Goal: Find specific page/section: Find specific page/section

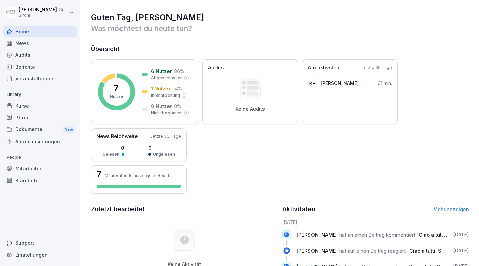
click at [28, 67] on div "Berichte" at bounding box center [39, 67] width 73 height 12
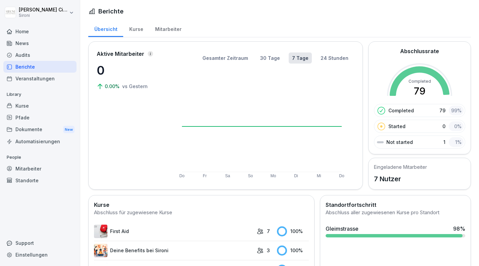
click at [160, 25] on div "Mitarbeiter" at bounding box center [168, 28] width 38 height 17
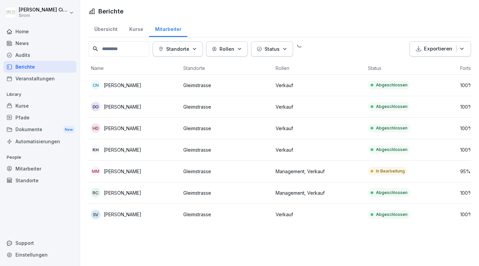
click at [160, 29] on div "Mitarbeiter" at bounding box center [168, 28] width 38 height 17
click at [292, 214] on p "Verkauf" at bounding box center [319, 214] width 87 height 7
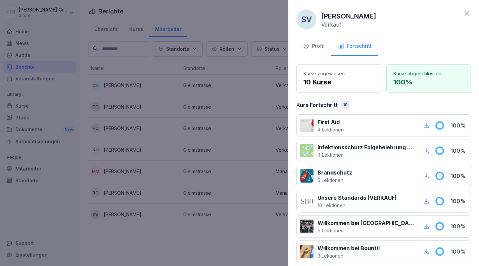
click at [470, 12] on icon at bounding box center [467, 13] width 8 height 8
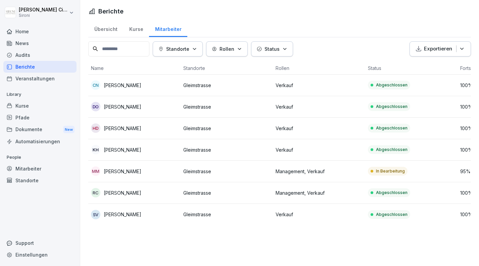
click at [27, 30] on div "Home" at bounding box center [39, 32] width 73 height 12
